Goal: Navigation & Orientation: Find specific page/section

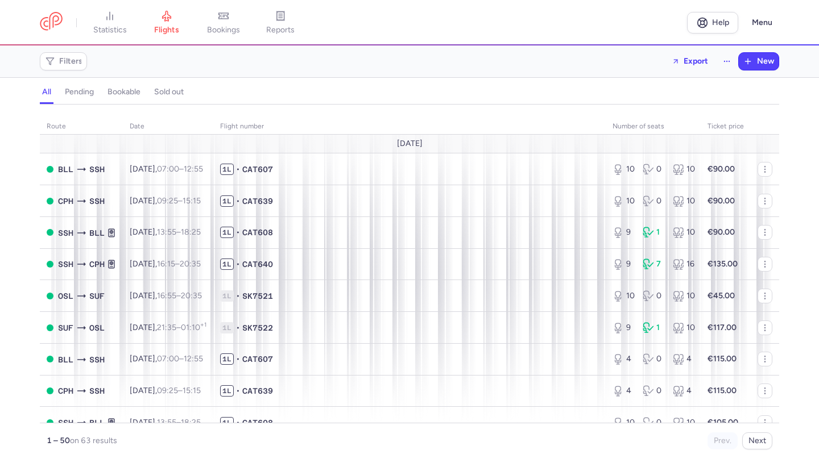
click at [227, 26] on span "bookings" at bounding box center [223, 30] width 33 height 10
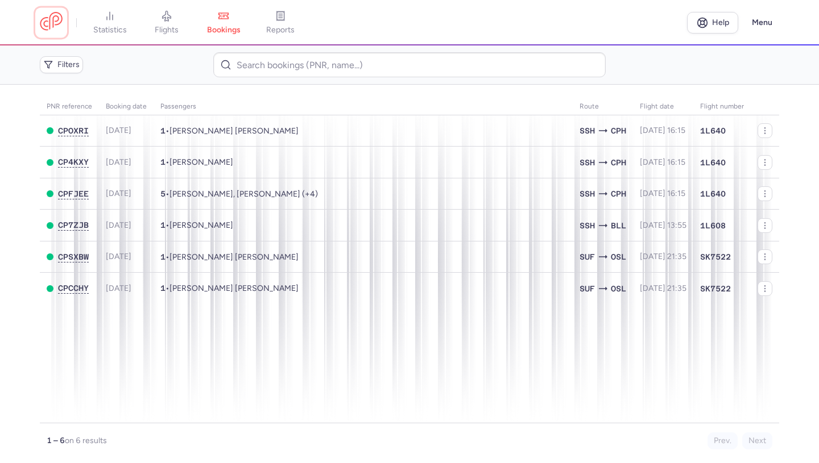
click at [51, 27] on link at bounding box center [51, 22] width 23 height 21
